Goal: Information Seeking & Learning: Understand process/instructions

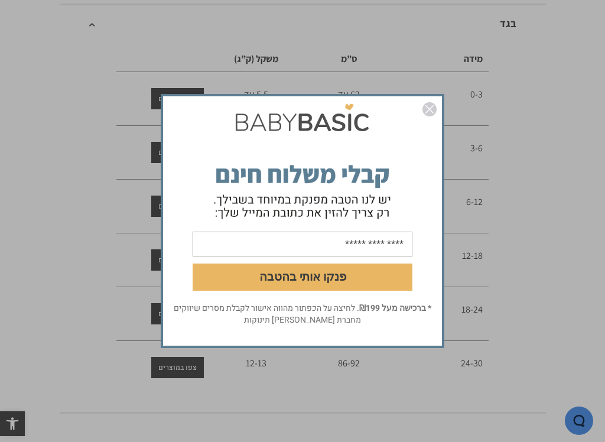
click at [431, 107] on img "סגור" at bounding box center [429, 109] width 14 height 14
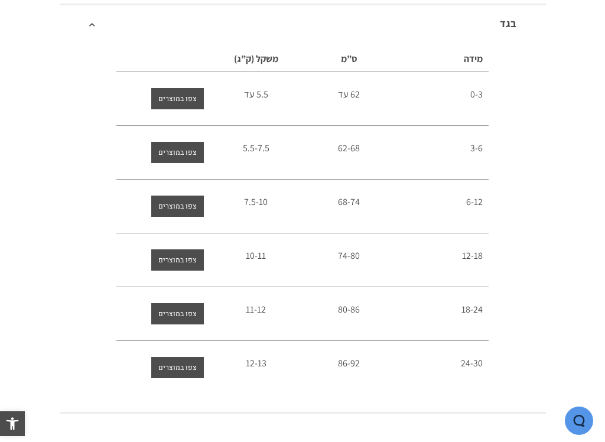
click at [173, 96] on span "צפו במוצרים" at bounding box center [177, 98] width 38 height 21
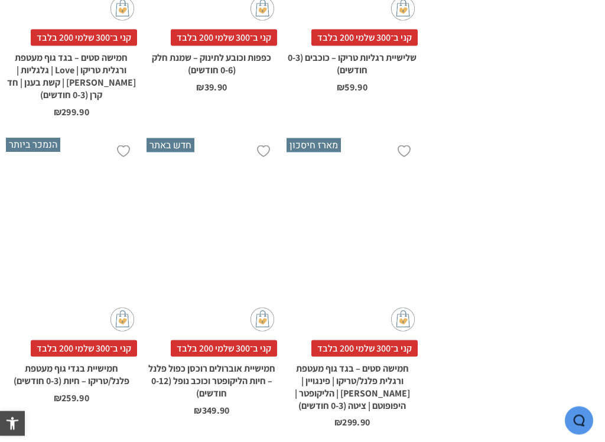
scroll to position [2869, 0]
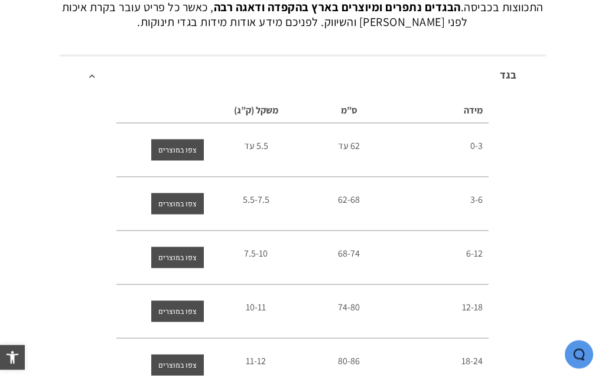
scroll to position [229, 0]
click at [171, 149] on span "צפו במוצרים" at bounding box center [177, 149] width 38 height 21
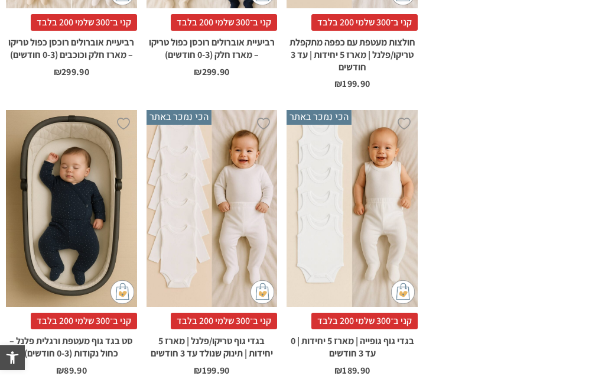
scroll to position [713, 0]
